Goal: Task Accomplishment & Management: Use online tool/utility

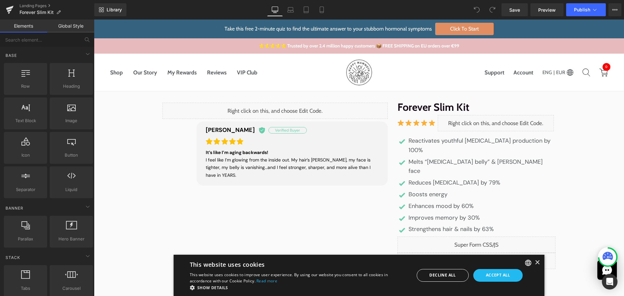
scroll to position [98, 0]
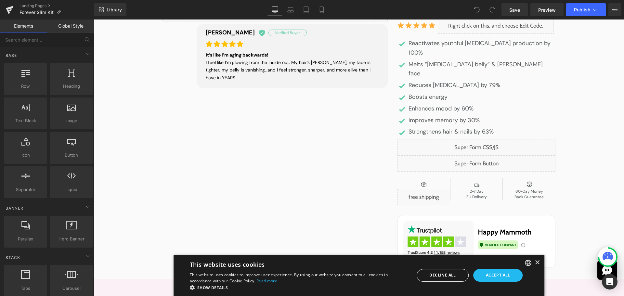
click at [531, 155] on div "Liquid" at bounding box center [477, 163] width 158 height 16
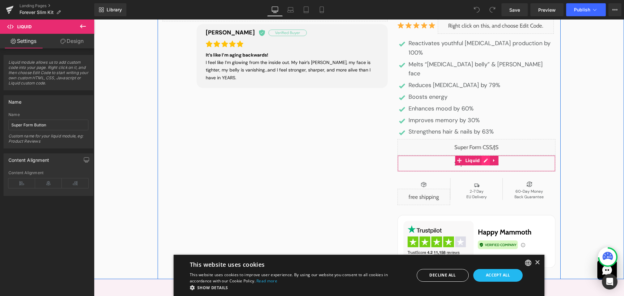
click at [485, 155] on div "Liquid" at bounding box center [477, 163] width 158 height 16
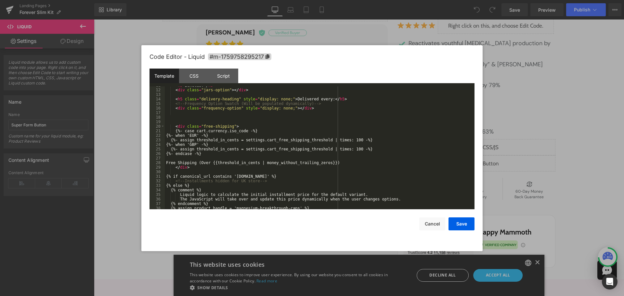
scroll to position [0, 0]
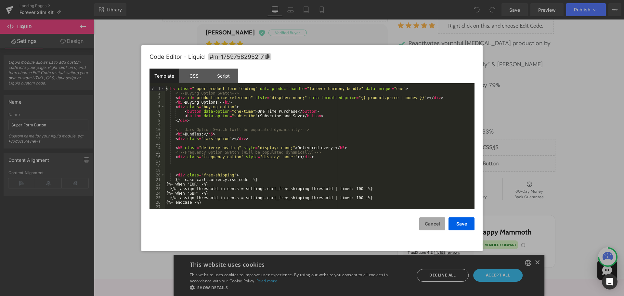
click at [433, 222] on button "Cancel" at bounding box center [432, 223] width 26 height 13
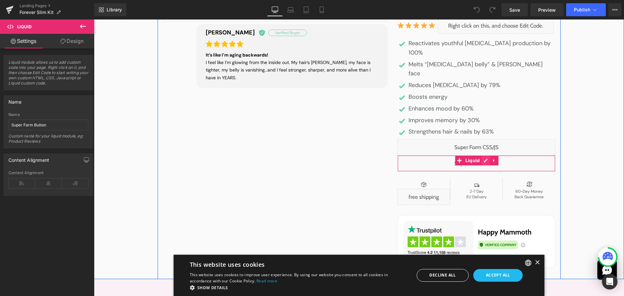
click at [484, 155] on div "Liquid" at bounding box center [477, 163] width 158 height 16
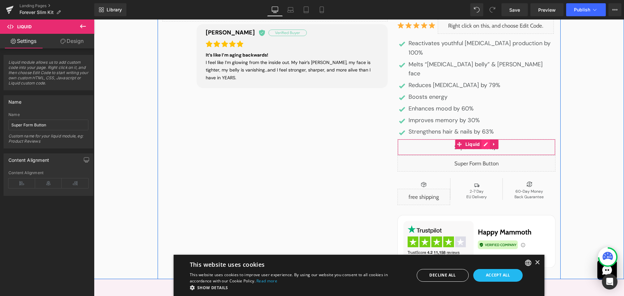
click at [481, 139] on div "Liquid" at bounding box center [477, 147] width 158 height 16
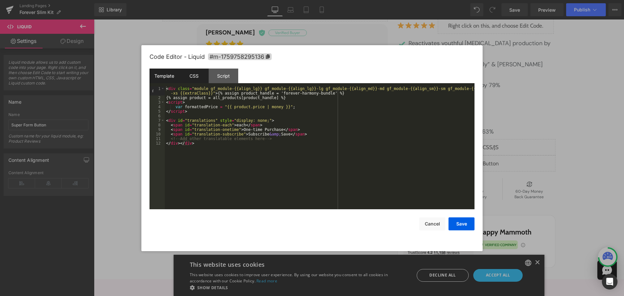
click at [199, 78] on div "CSS" at bounding box center [194, 76] width 30 height 15
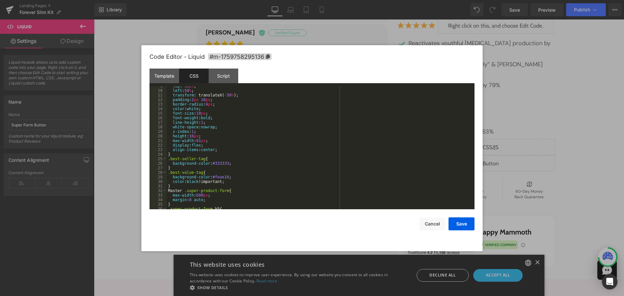
scroll to position [117, 0]
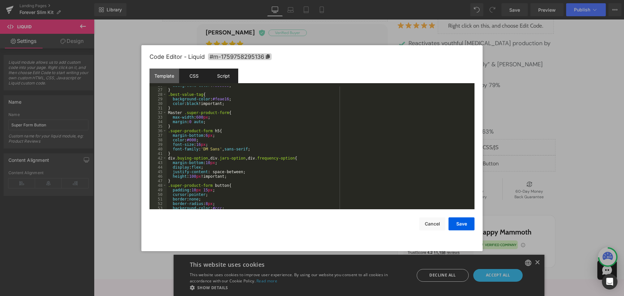
click at [217, 74] on div "Script" at bounding box center [224, 76] width 30 height 15
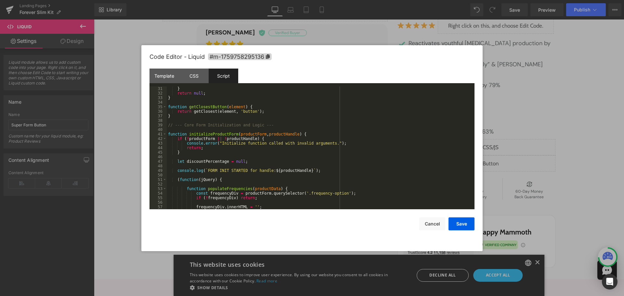
scroll to position [0, 0]
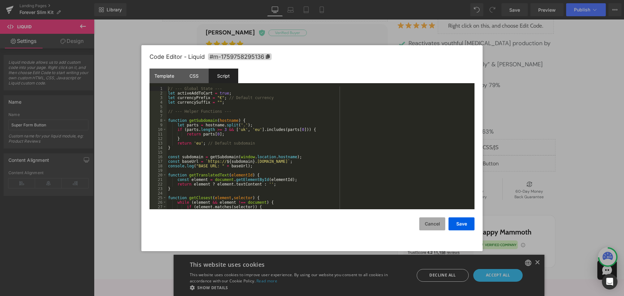
click at [436, 222] on button "Cancel" at bounding box center [432, 223] width 26 height 13
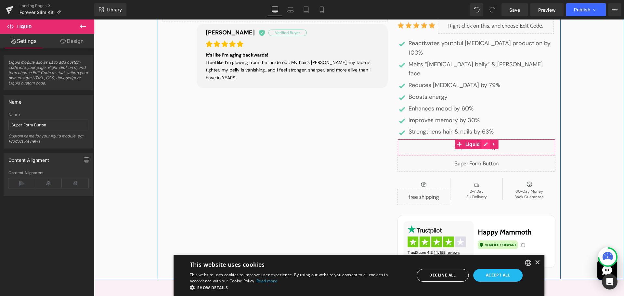
click at [481, 139] on div "Liquid" at bounding box center [477, 147] width 158 height 16
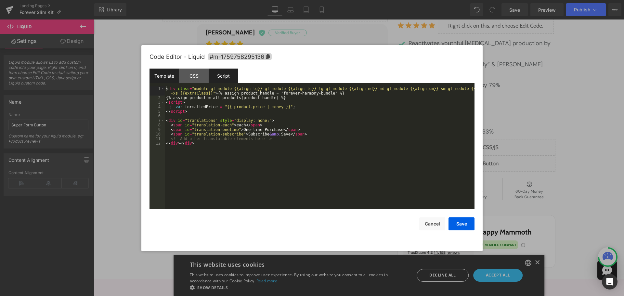
click at [210, 78] on div "Script" at bounding box center [224, 76] width 30 height 15
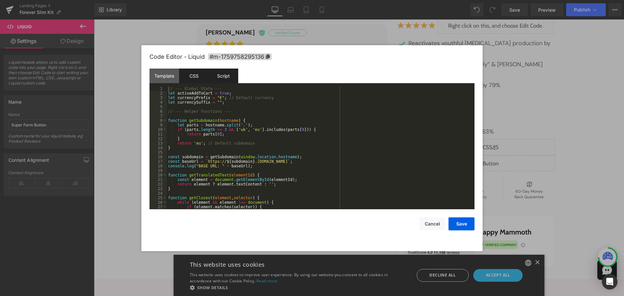
click at [194, 76] on div "CSS" at bounding box center [194, 76] width 30 height 15
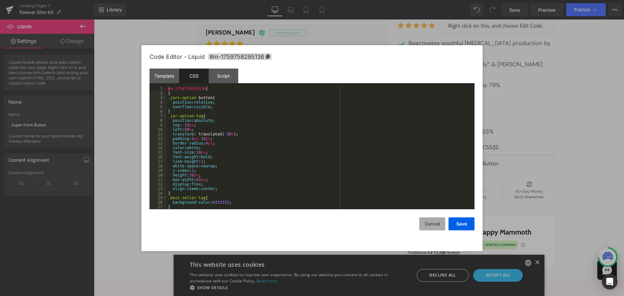
click at [424, 223] on button "Cancel" at bounding box center [432, 223] width 26 height 13
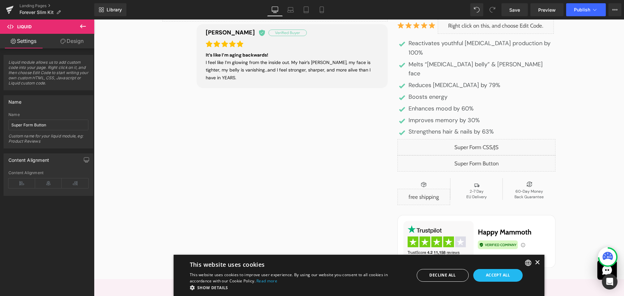
click at [535, 260] on div "×" at bounding box center [537, 262] width 5 height 5
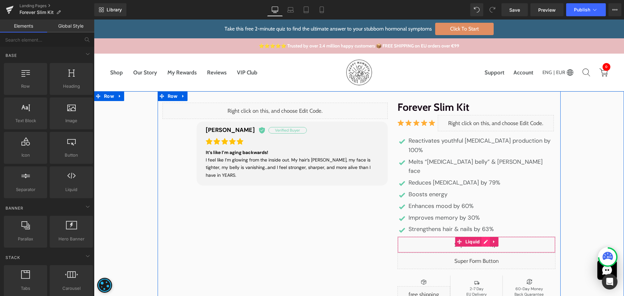
click at [483, 237] on div "Liquid" at bounding box center [477, 245] width 158 height 16
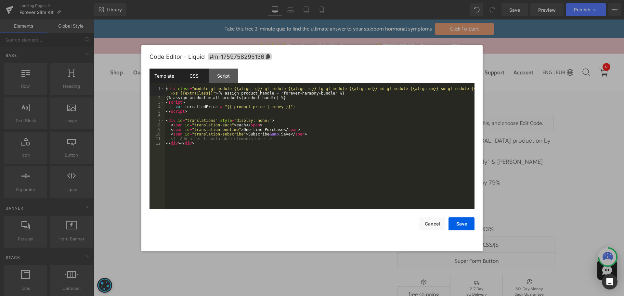
click at [193, 76] on div "CSS" at bounding box center [194, 76] width 30 height 15
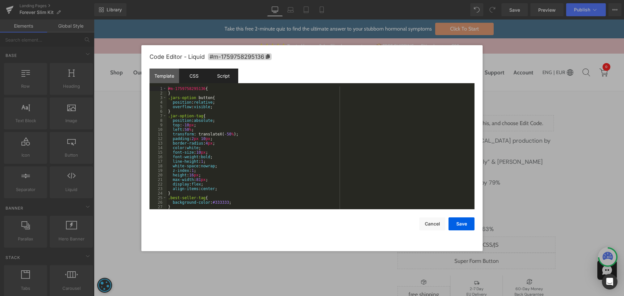
click at [225, 80] on div "Script" at bounding box center [224, 76] width 30 height 15
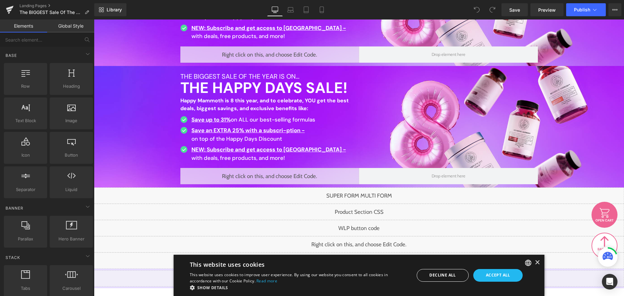
scroll to position [293, 0]
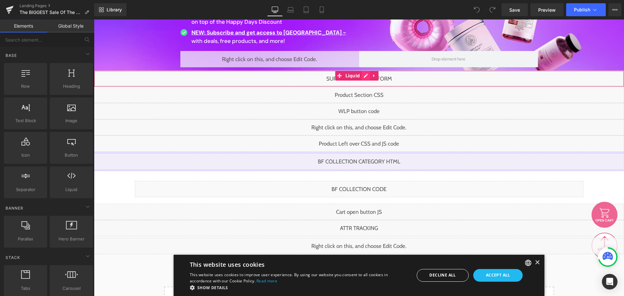
click at [366, 75] on div "Liquid" at bounding box center [359, 79] width 530 height 16
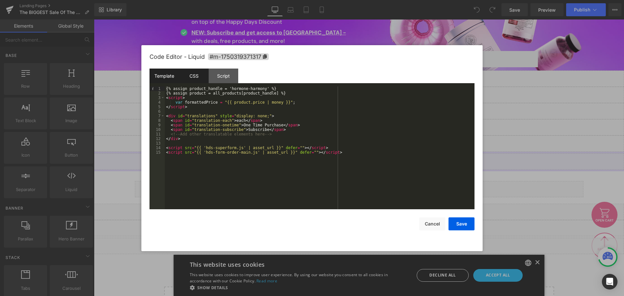
click at [189, 76] on div "CSS" at bounding box center [194, 76] width 30 height 15
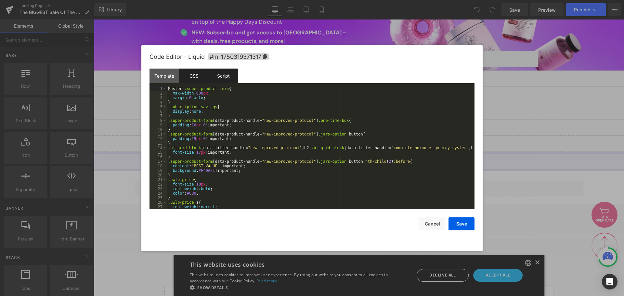
click at [220, 75] on div "Script" at bounding box center [224, 76] width 30 height 15
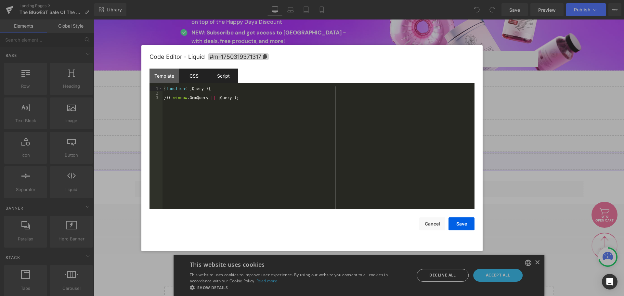
click at [193, 78] on div "CSS" at bounding box center [194, 76] width 30 height 15
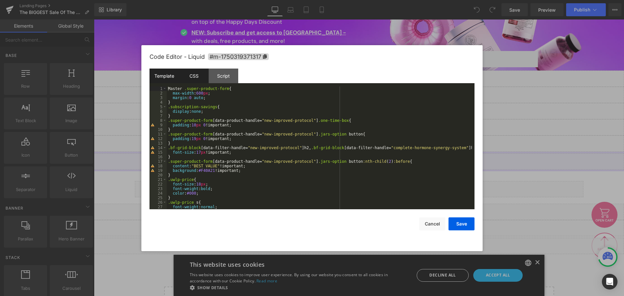
click at [175, 79] on div "Template" at bounding box center [165, 76] width 30 height 15
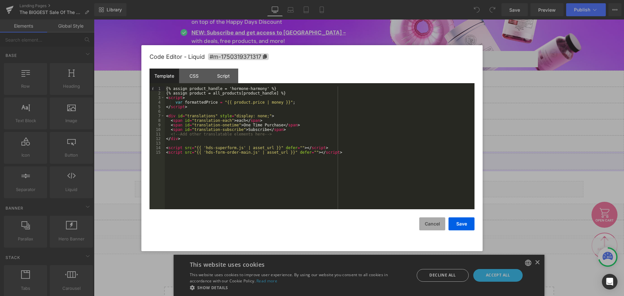
click at [425, 226] on button "Cancel" at bounding box center [432, 223] width 26 height 13
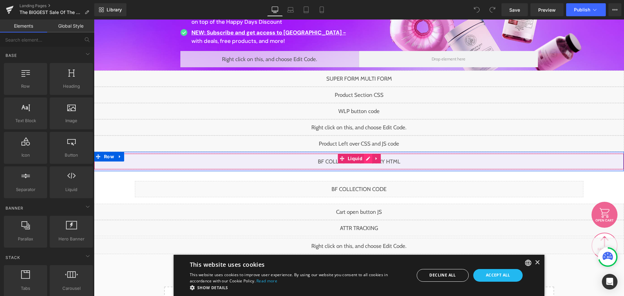
click at [367, 159] on div "Liquid" at bounding box center [359, 161] width 530 height 16
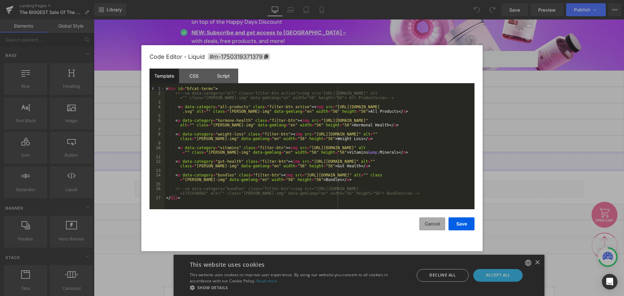
click at [439, 226] on button "Cancel" at bounding box center [432, 223] width 26 height 13
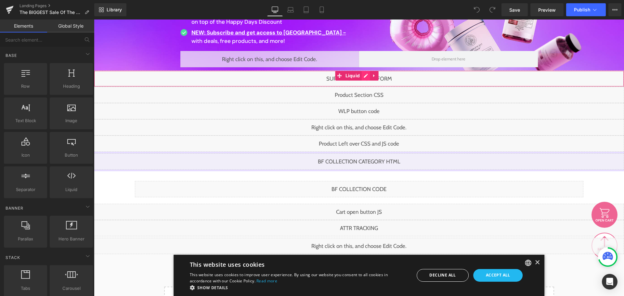
click at [367, 78] on div "Liquid" at bounding box center [359, 79] width 530 height 16
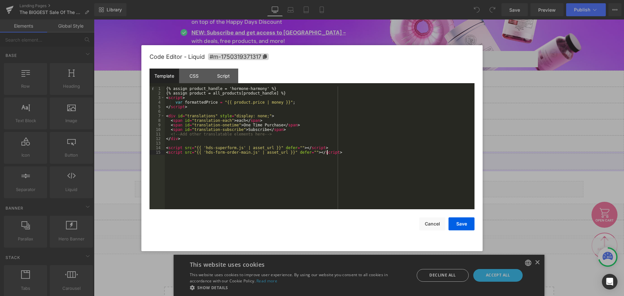
drag, startPoint x: 356, startPoint y: 153, endPoint x: 198, endPoint y: 87, distance: 171.2
click at [288, 130] on div "{% assign product_handle = 'hormone-harmony' %} {% assign product = all_product…" at bounding box center [320, 152] width 310 height 132
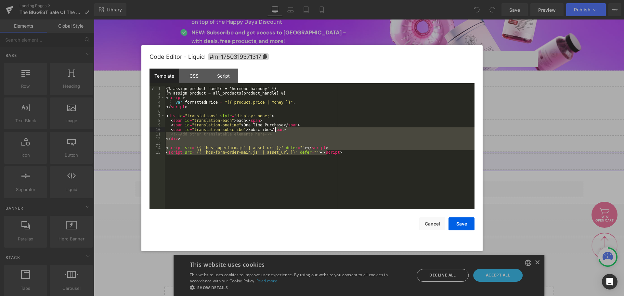
click at [188, 67] on div "Code Editor - Liquid #m-1750319371317" at bounding box center [312, 56] width 325 height 23
click at [195, 72] on div "CSS" at bounding box center [194, 76] width 30 height 15
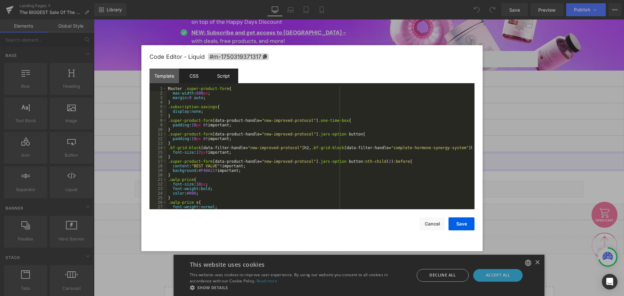
click at [227, 71] on div "Script" at bounding box center [224, 76] width 30 height 15
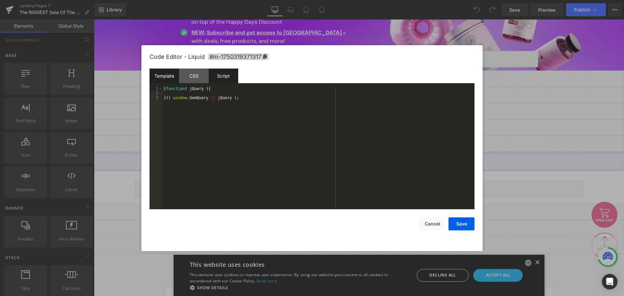
click at [170, 73] on div "Template" at bounding box center [165, 76] width 30 height 15
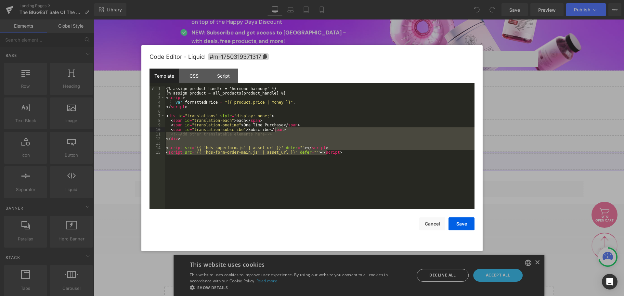
click at [212, 98] on div "{% assign product_handle = 'hormone-harmony' %} {% assign product = all_product…" at bounding box center [320, 152] width 310 height 132
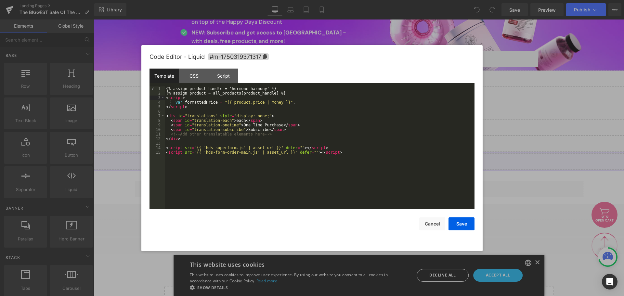
click at [273, 163] on div "{% assign product_handle = 'hormone-harmony' %} {% assign product = all_product…" at bounding box center [320, 152] width 310 height 132
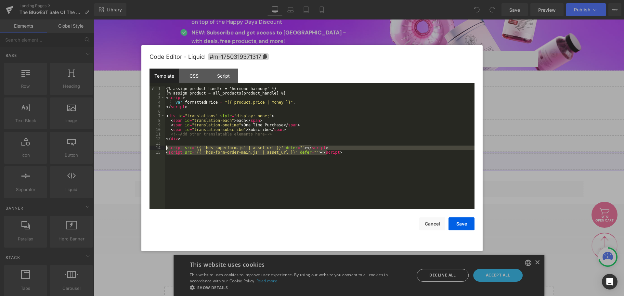
drag, startPoint x: 350, startPoint y: 160, endPoint x: 150, endPoint y: 149, distance: 200.2
click at [150, 149] on pre "1 2 3 4 5 6 7 8 9 10 11 12 13 14 15 {% assign product_handle = 'hormone-harmony…" at bounding box center [312, 147] width 325 height 123
click at [242, 160] on div "{% assign product_handle = 'hormone-harmony' %} {% assign product = all_product…" at bounding box center [320, 147] width 310 height 123
drag, startPoint x: 250, startPoint y: 153, endPoint x: 164, endPoint y: 149, distance: 85.9
click at [164, 149] on pre "1 2 3 4 5 6 7 8 9 10 11 12 13 14 15 {% assign product_handle = 'hormone-harmony…" at bounding box center [312, 147] width 325 height 123
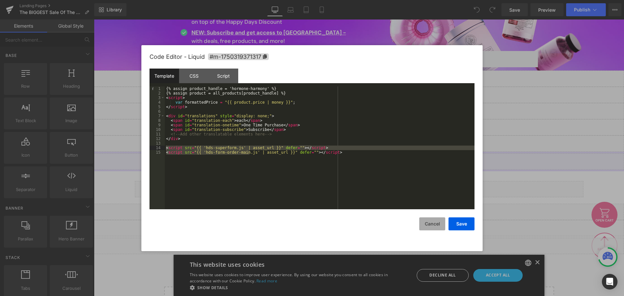
drag, startPoint x: 423, startPoint y: 228, endPoint x: 329, endPoint y: 208, distance: 95.7
click at [423, 228] on button "Cancel" at bounding box center [432, 223] width 26 height 13
